Goal: Task Accomplishment & Management: Manage account settings

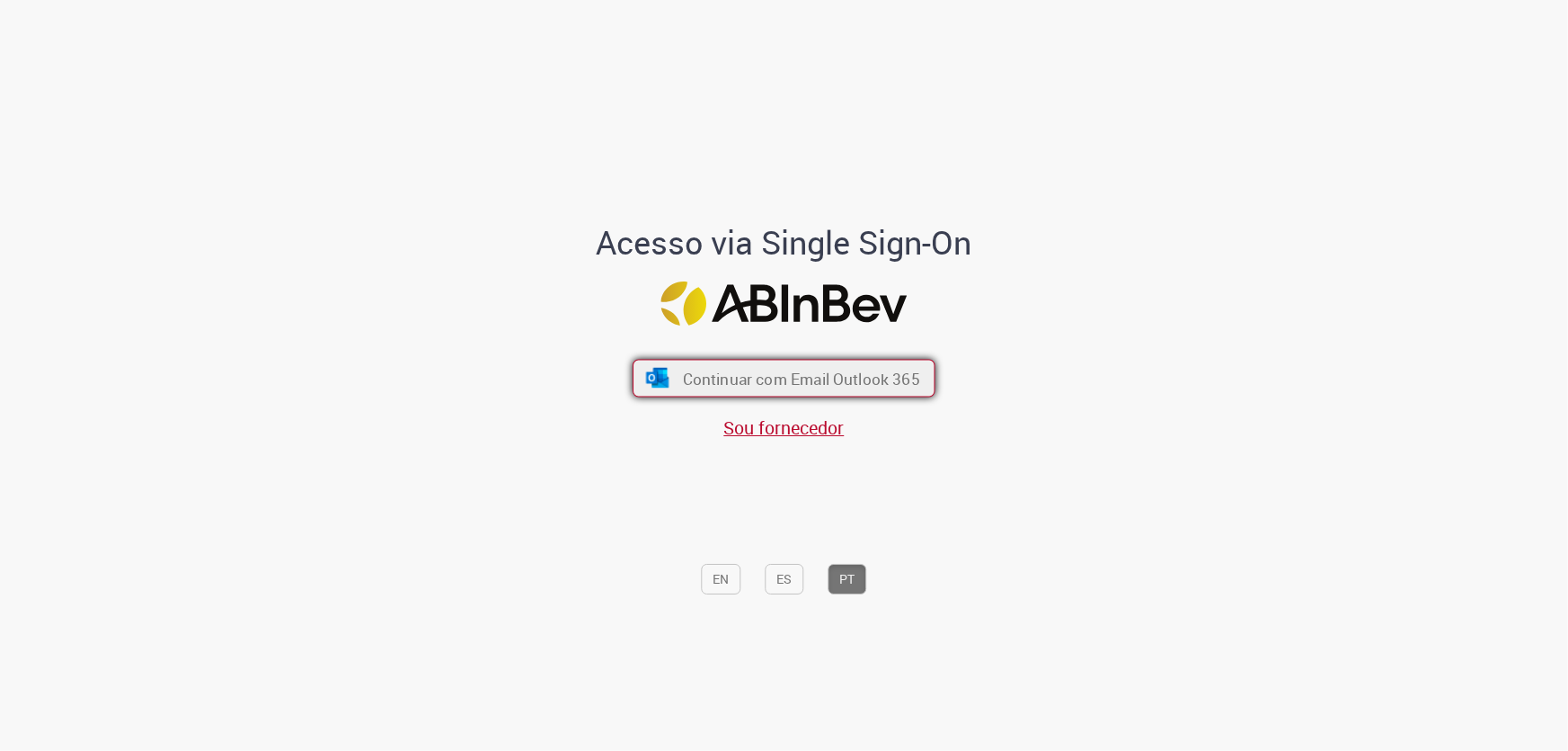
click at [844, 380] on span "Continuar com Email Outlook 365" at bounding box center [801, 377] width 237 height 21
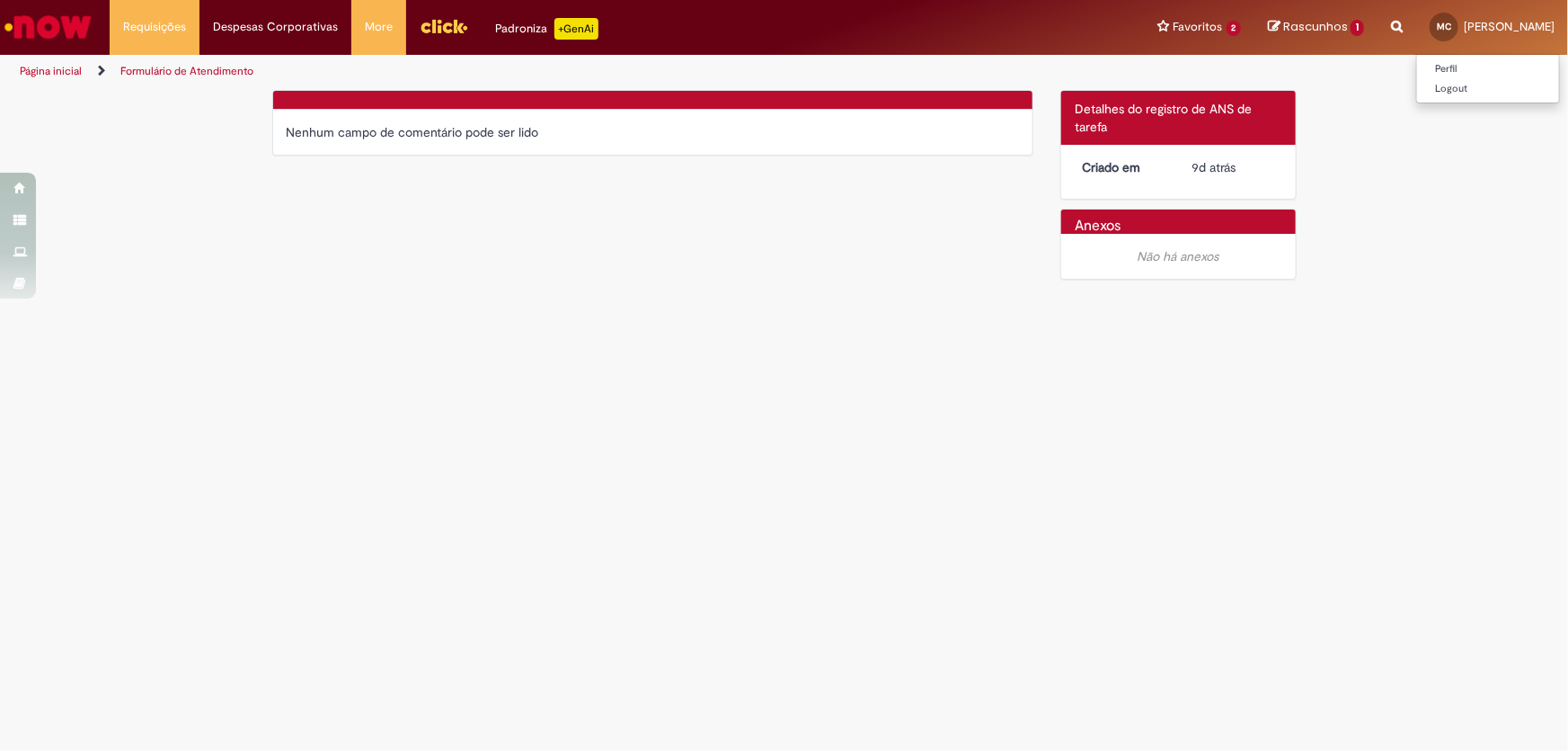
click at [1464, 31] on span "[PERSON_NAME]" at bounding box center [1509, 26] width 91 height 15
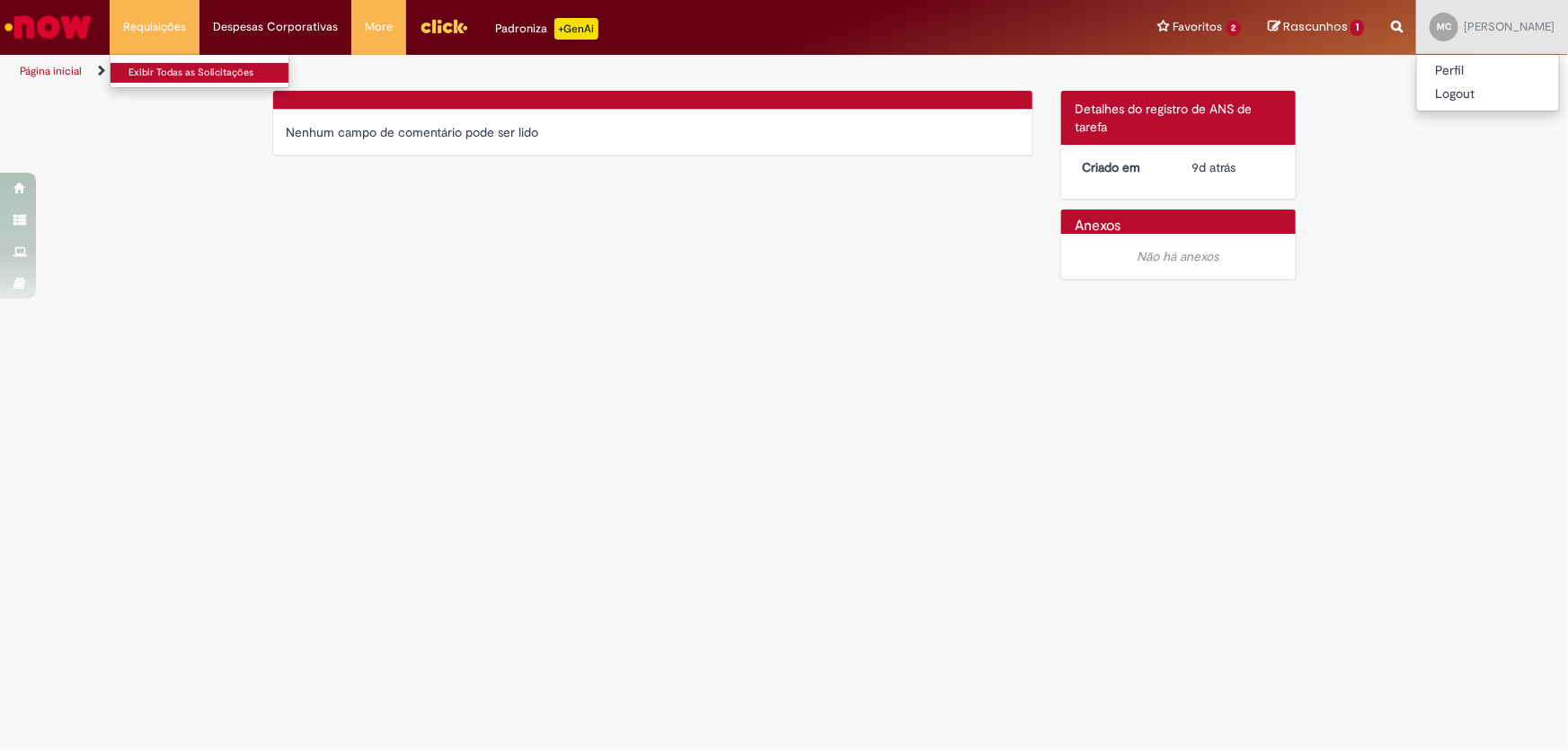
click at [161, 70] on link "Exibir Todas as Solicitações" at bounding box center [209, 73] width 198 height 20
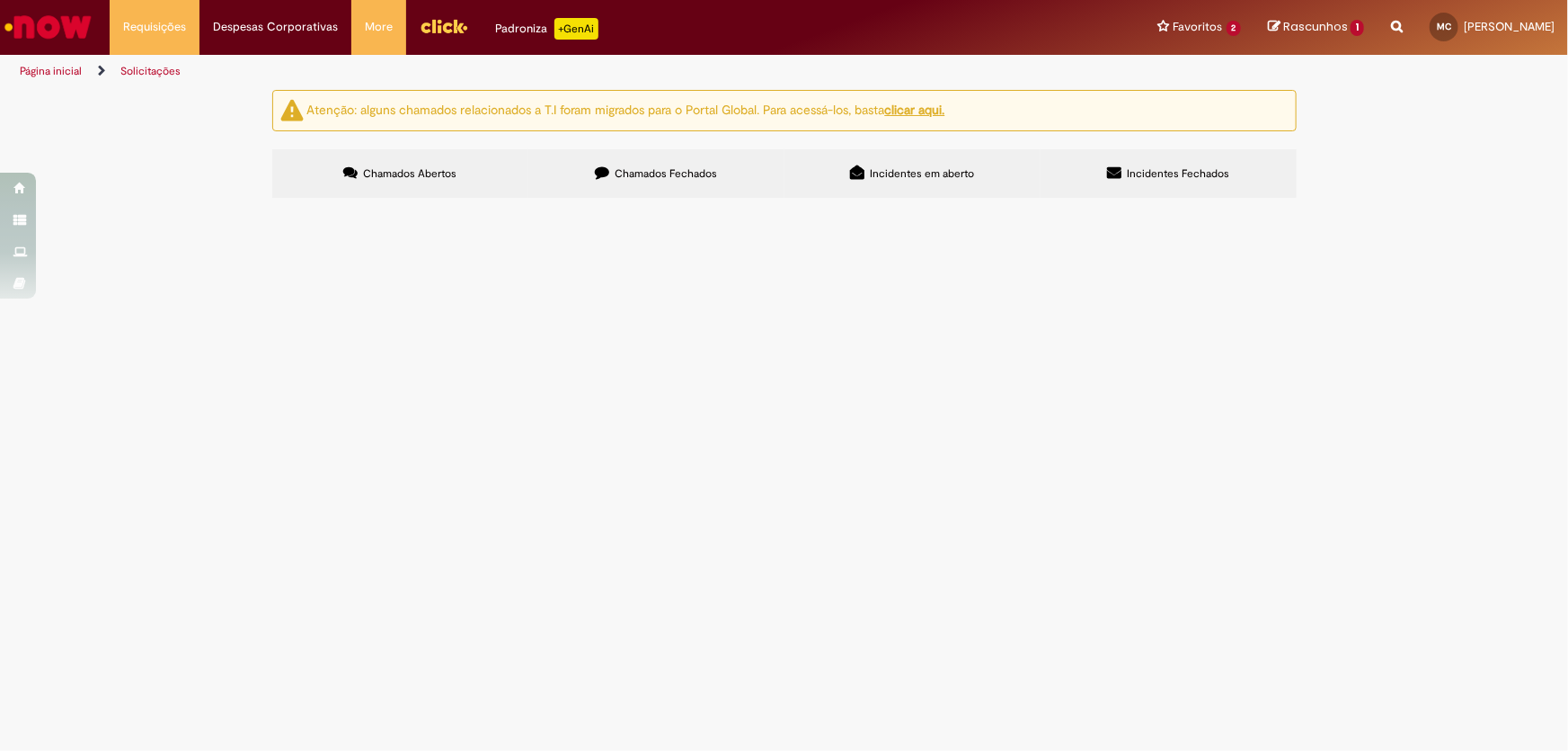
click at [687, 181] on label "Chamados Fechados" at bounding box center [657, 173] width 256 height 49
click at [0, 0] on section "Itens solicitados Exportar como PDF Exportar como Excel Exportar como CSV Itens…" at bounding box center [0, 0] width 0 height 0
click at [950, 149] on label "Incidentes em aberto" at bounding box center [913, 173] width 256 height 49
click at [1214, 160] on label "Incidentes Fechados" at bounding box center [1168, 173] width 256 height 49
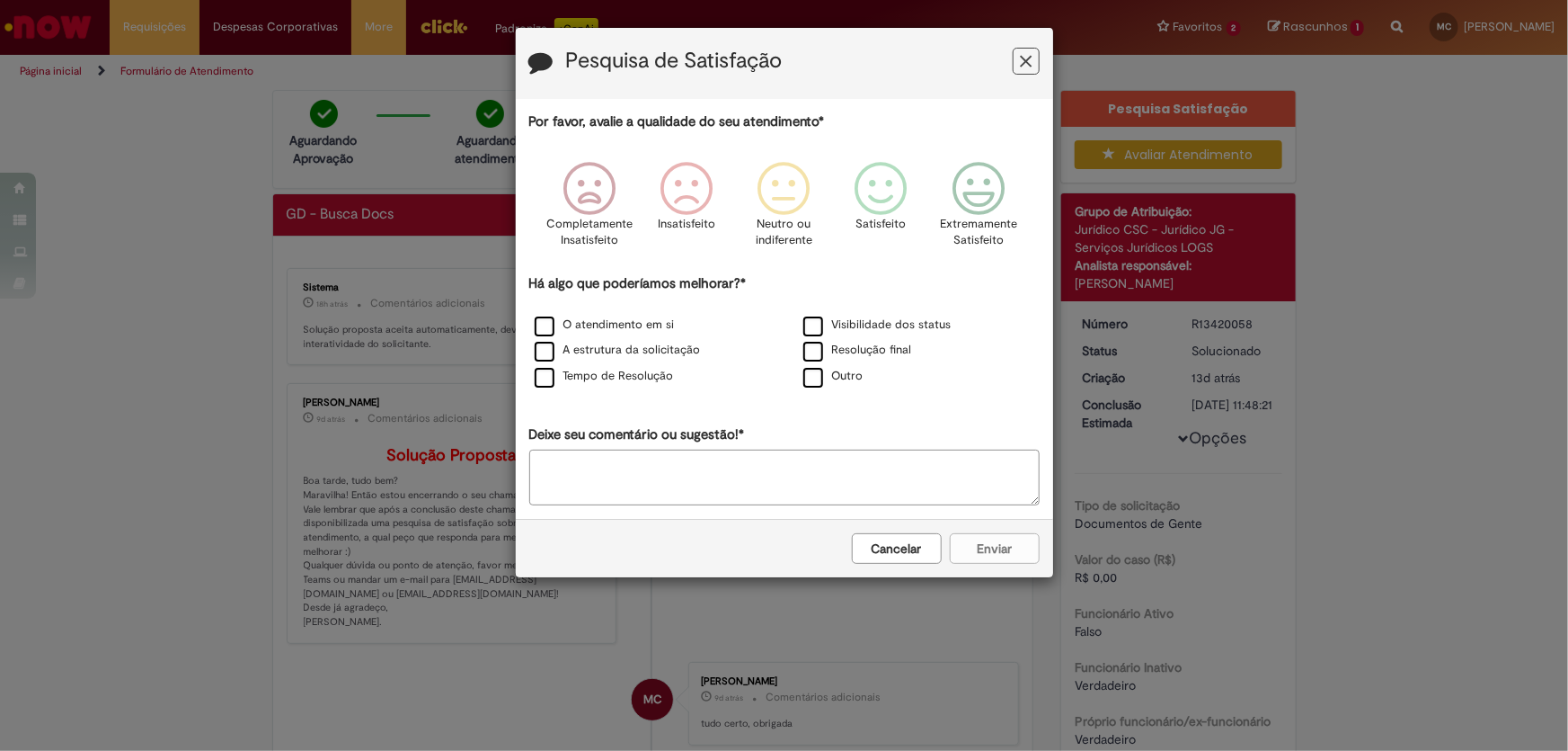
click at [1032, 58] on button "Feedback" at bounding box center [1027, 61] width 27 height 27
